Goal: Find specific page/section: Find specific page/section

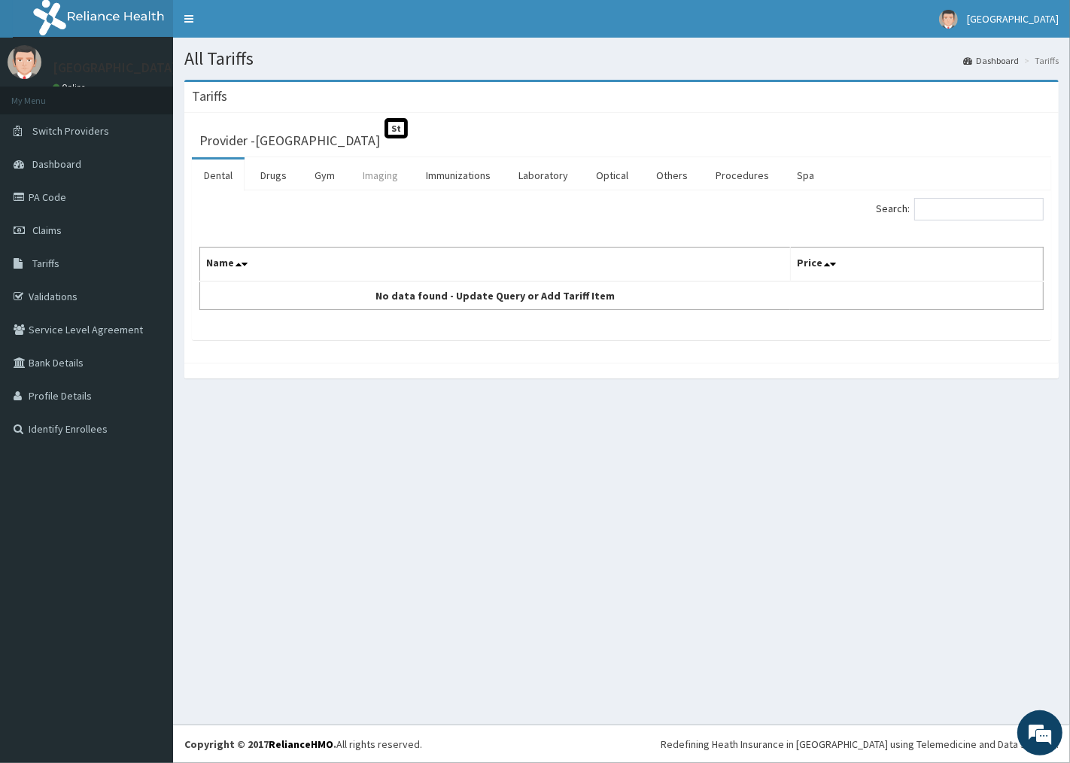
click at [370, 169] on link "Imaging" at bounding box center [380, 176] width 59 height 32
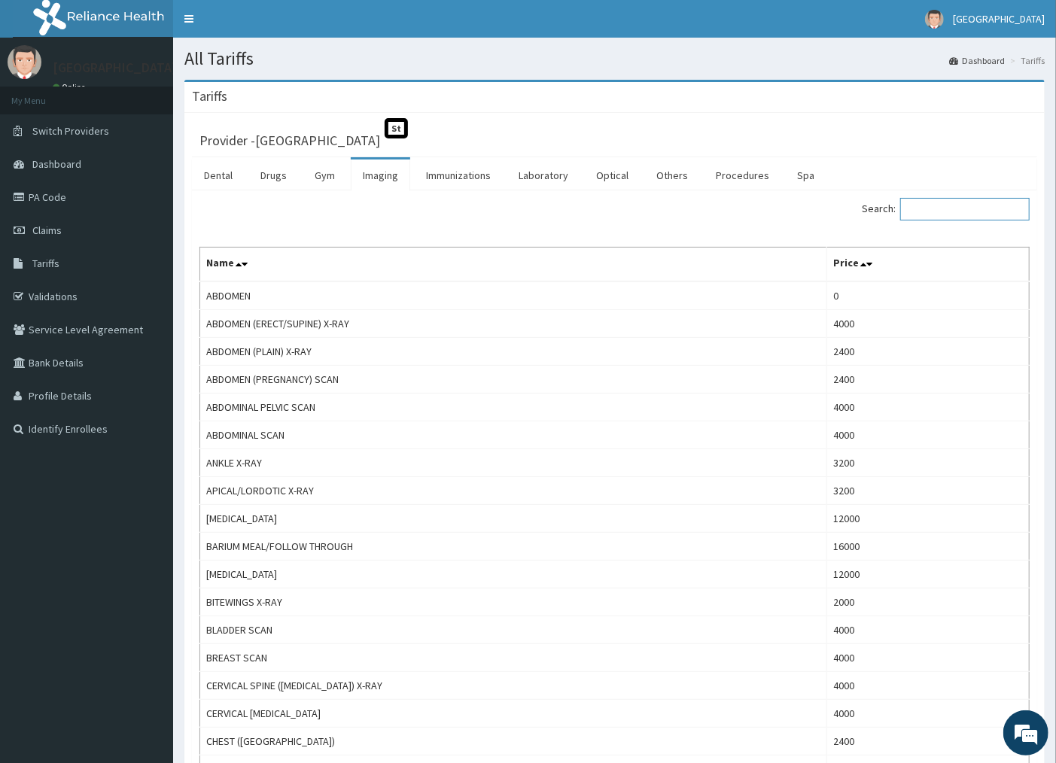
click at [960, 201] on input "Search:" at bounding box center [964, 209] width 129 height 23
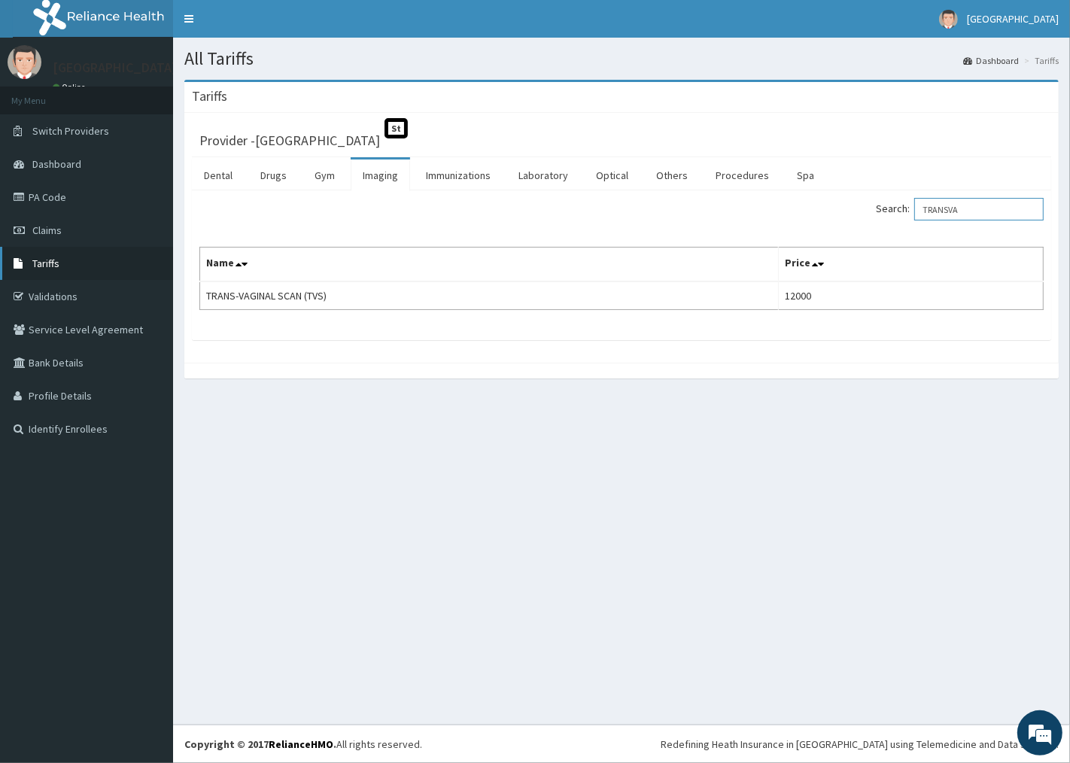
type input "TRANSVA"
click at [84, 258] on link "Tariffs" at bounding box center [86, 263] width 173 height 33
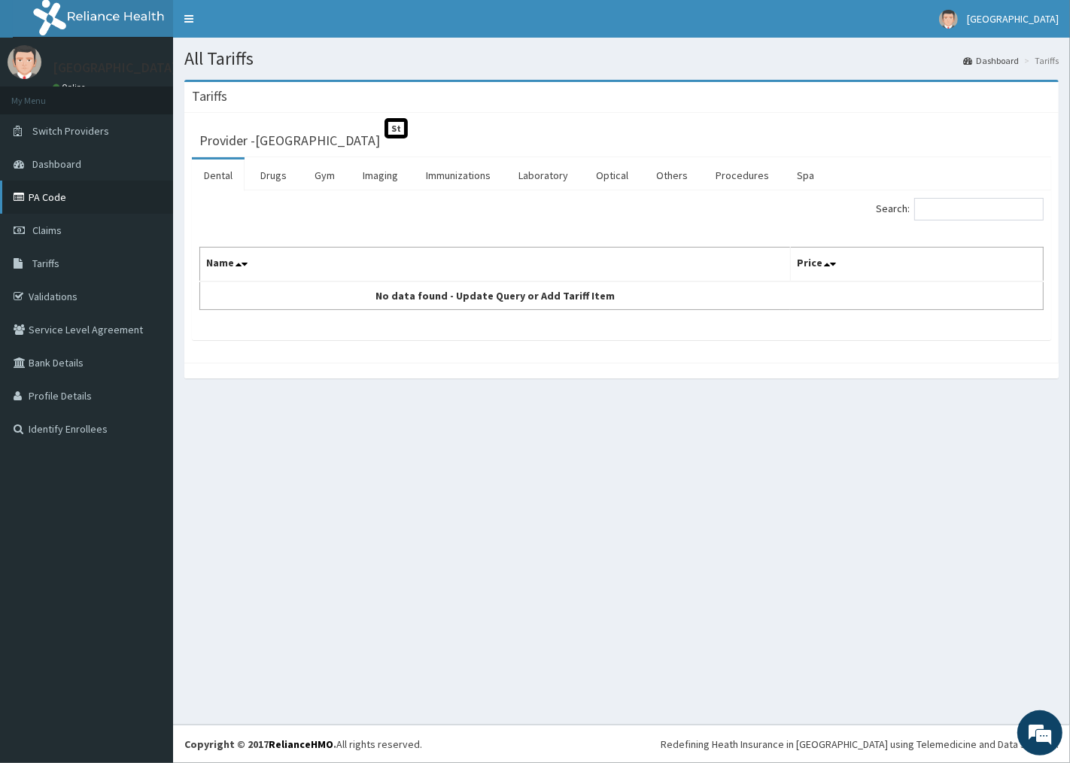
click at [53, 185] on link "PA Code" at bounding box center [86, 197] width 173 height 33
